Goal: Complete application form: Complete application form

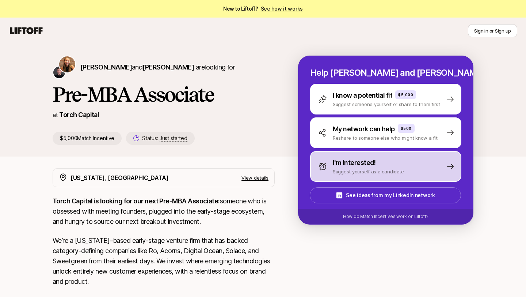
click at [363, 168] on p "Suggest yourself as a candidate" at bounding box center [368, 171] width 71 height 7
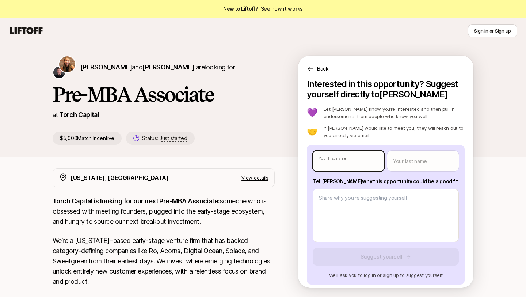
click at [361, 162] on body "New to Liftoff? See how it works Sign in or Sign up Sign in or Sign up [PERSON_…" at bounding box center [263, 148] width 526 height 297
type textarea "x"
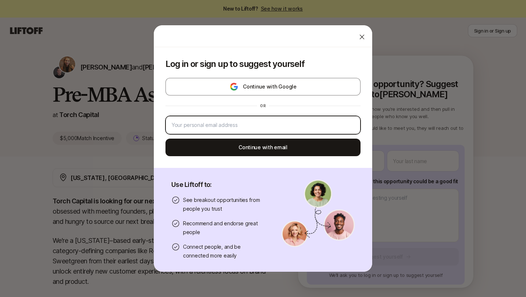
type input "[EMAIL_ADDRESS][DOMAIN_NAME]"
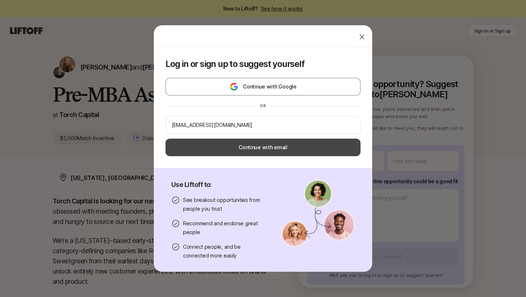
click at [285, 145] on button "Continue with email" at bounding box center [262, 147] width 195 height 18
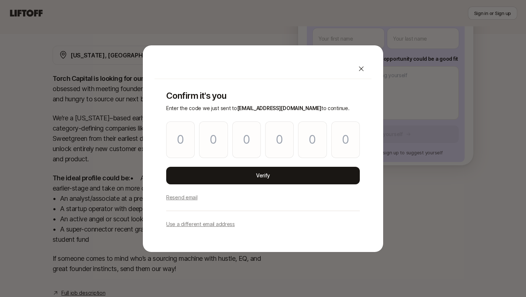
scroll to position [137, 0]
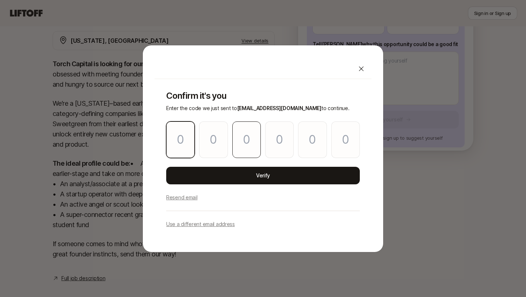
type input "3"
type input "0"
type input "6"
type input "2"
type input "7"
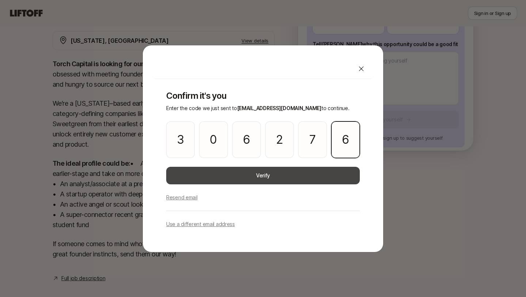
type input "6"
click at [280, 182] on button "Verify" at bounding box center [263, 176] width 194 height 18
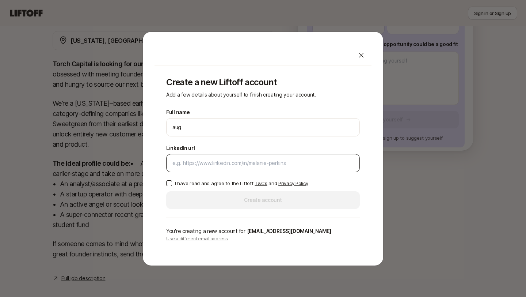
type input "[PERSON_NAME]"
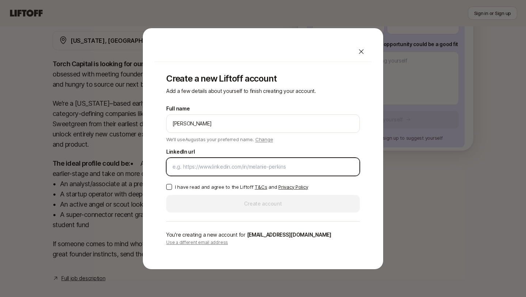
click at [237, 164] on input "LinkedIn url" at bounding box center [262, 166] width 181 height 9
paste input "[URL][DOMAIN_NAME]"
type input "[URL][DOMAIN_NAME]"
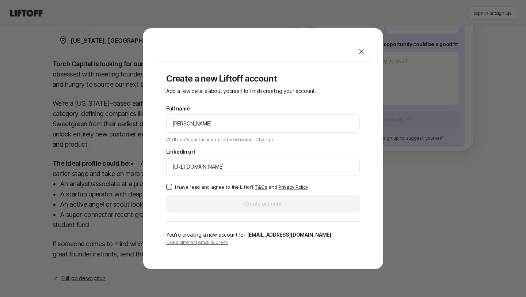
click at [166, 185] on button "I have read and agree to the Liftoff T&Cs and Privacy Policy" at bounding box center [169, 187] width 6 height 6
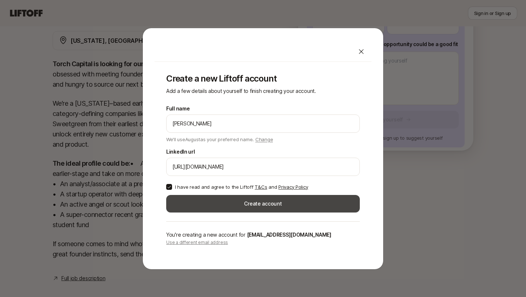
click at [200, 201] on button "Create account" at bounding box center [263, 204] width 194 height 18
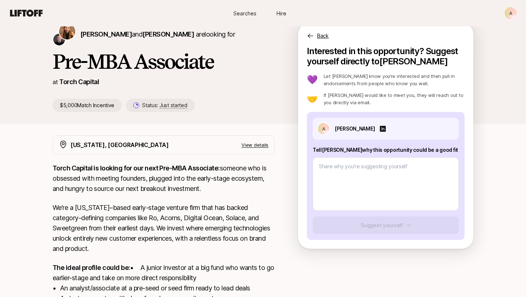
scroll to position [25, 0]
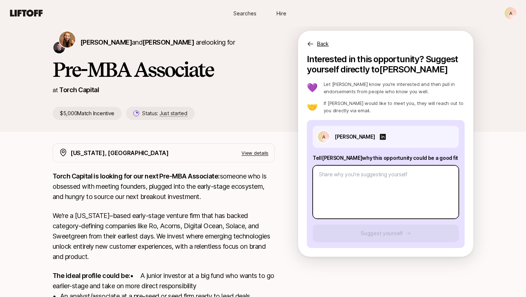
click at [365, 201] on textarea at bounding box center [386, 191] width 146 height 53
type textarea "x"
type textarea "k"
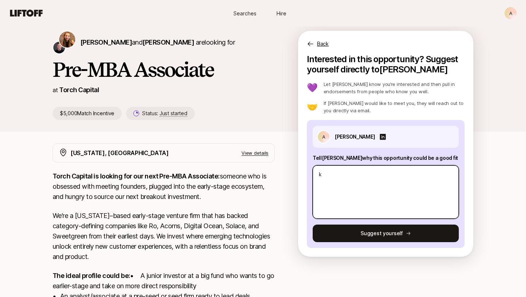
type textarea "x"
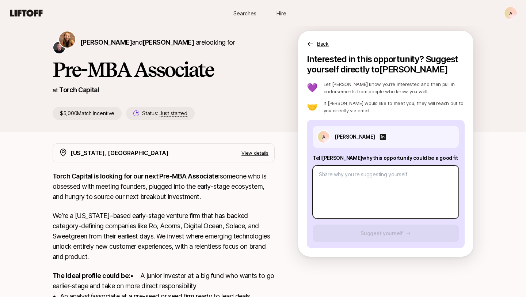
paste textarea "I’m August, a business & management graduate with experience in venture capital…"
type textarea "I’m August, a business & management graduate with experience in venture capital…"
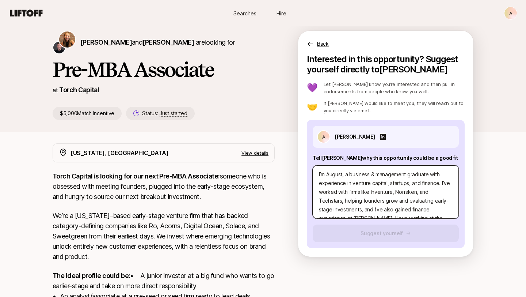
type textarea "x"
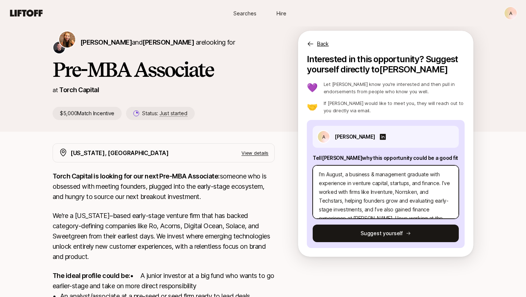
scroll to position [53, 0]
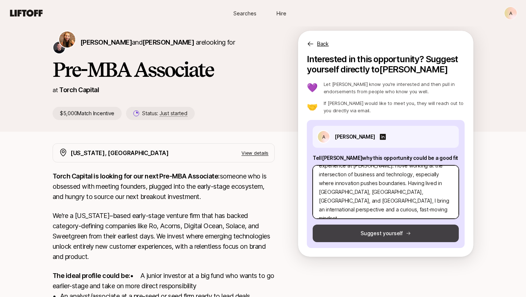
type textarea "I’m August, a business & management graduate with experience in venture capital…"
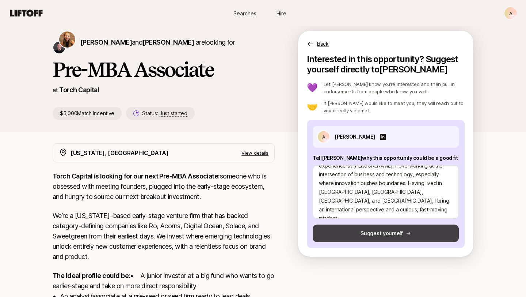
click at [377, 234] on button "Suggest yourself" at bounding box center [386, 233] width 146 height 18
type textarea "x"
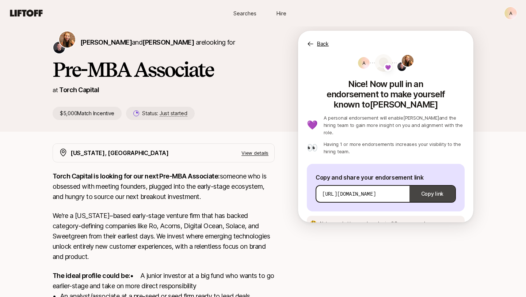
click at [435, 183] on button "Copy link" at bounding box center [432, 193] width 46 height 20
